Goal: Check status: Check status

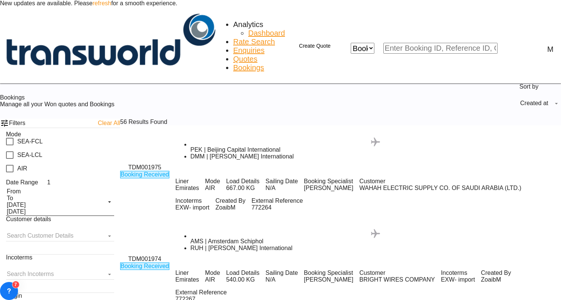
click at [184, 137] on div ".a{fill:#aaa8ad;} .a{fill:#aaa8ad;} PEK | Beijing Capital International DMM | […" at bounding box center [367, 148] width 385 height 23
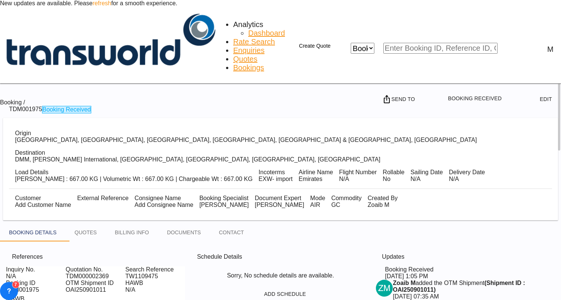
click at [111, 286] on md-icon "Click to Copy" at bounding box center [115, 290] width 9 height 9
click at [233, 63] on span "Bookings" at bounding box center [248, 67] width 31 height 8
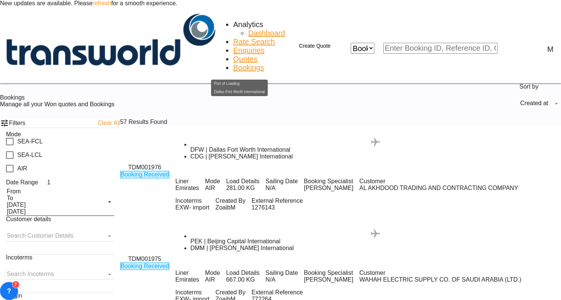
click at [190, 146] on div "DFW | Dallas Fort Worth International" at bounding box center [375, 149] width 370 height 7
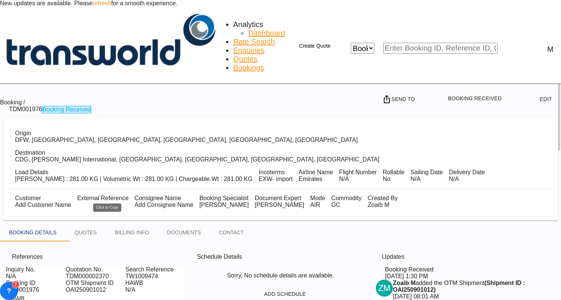
click at [111, 286] on md-icon "Click to Copy" at bounding box center [115, 290] width 9 height 9
click at [150, 223] on md-tab-item "BILLING INFO" at bounding box center [132, 232] width 52 height 18
